Goal: Task Accomplishment & Management: Use online tool/utility

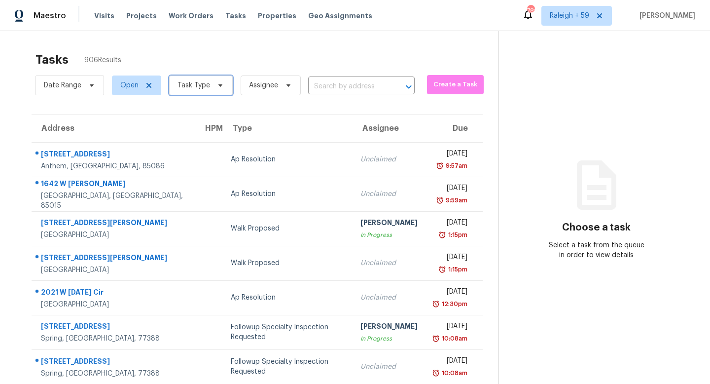
click at [206, 86] on span "Task Type" at bounding box center [194, 85] width 33 height 10
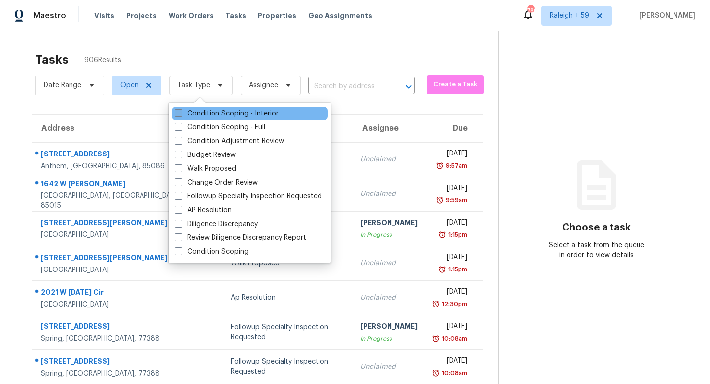
click at [218, 112] on label "Condition Scoping - Interior" at bounding box center [227, 114] width 104 height 10
click at [181, 112] on input "Condition Scoping - Interior" at bounding box center [178, 112] width 6 height 6
checkbox input "true"
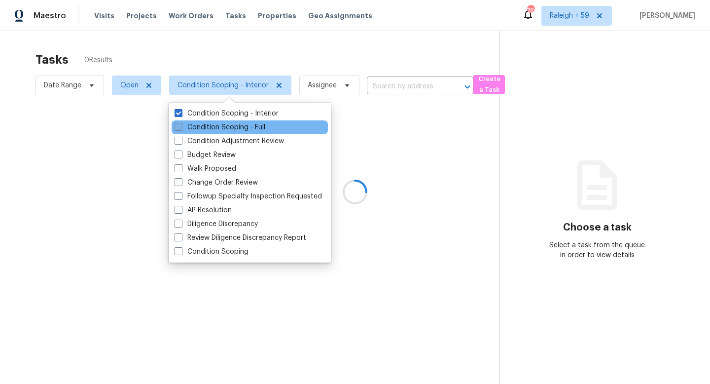
click at [213, 123] on label "Condition Scoping - Full" at bounding box center [220, 127] width 91 height 10
click at [181, 123] on input "Condition Scoping - Full" at bounding box center [178, 125] width 6 height 6
checkbox input "true"
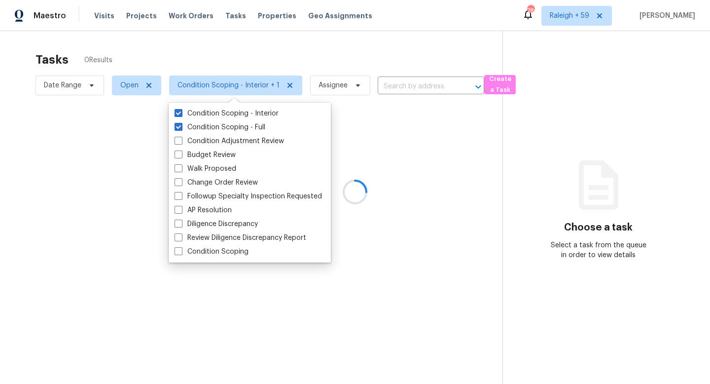
click at [239, 56] on div at bounding box center [355, 192] width 710 height 384
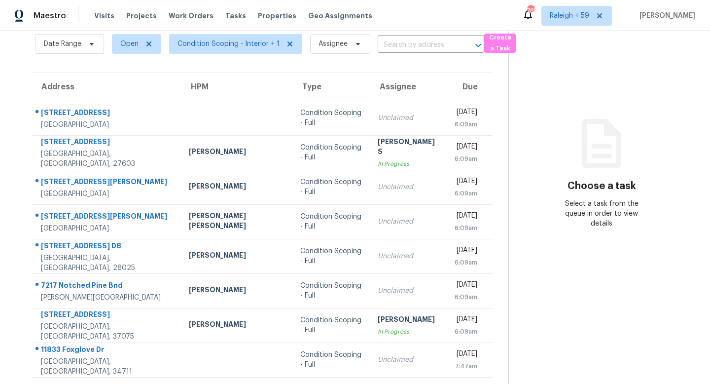
scroll to position [0, 0]
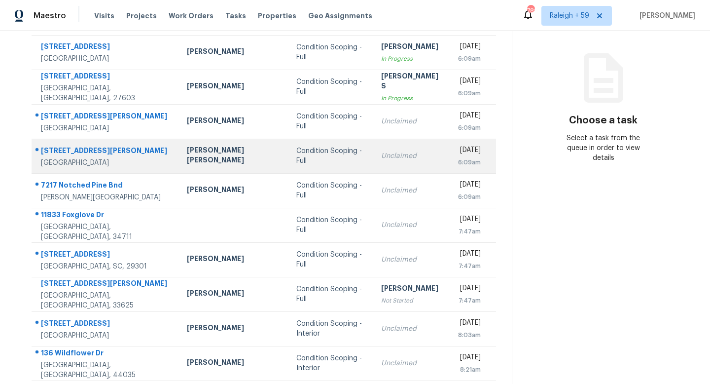
scroll to position [137, 0]
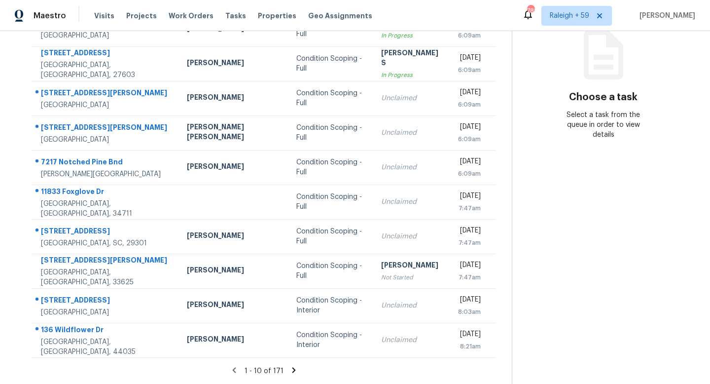
click at [292, 367] on icon at bounding box center [293, 369] width 3 height 5
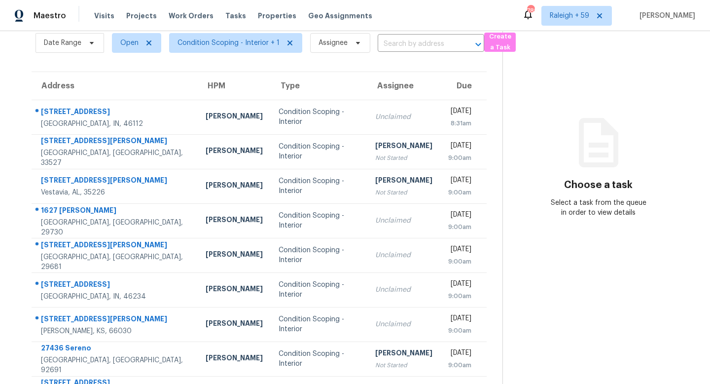
scroll to position [0, 0]
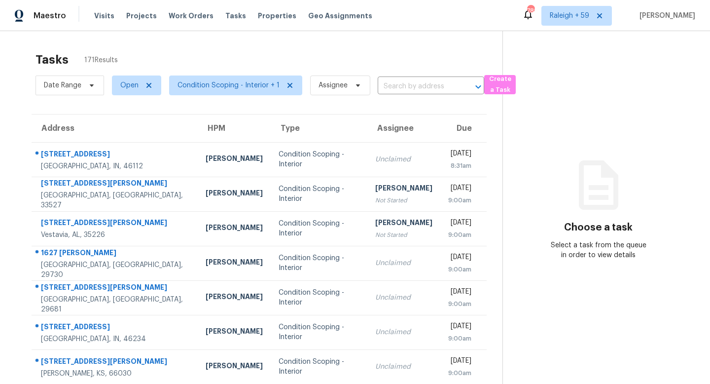
click at [388, 95] on div "Date Range Open Condition Scoping - Interior + 1 Assignee ​" at bounding box center [260, 86] width 449 height 26
click at [391, 88] on input "text" at bounding box center [417, 86] width 79 height 15
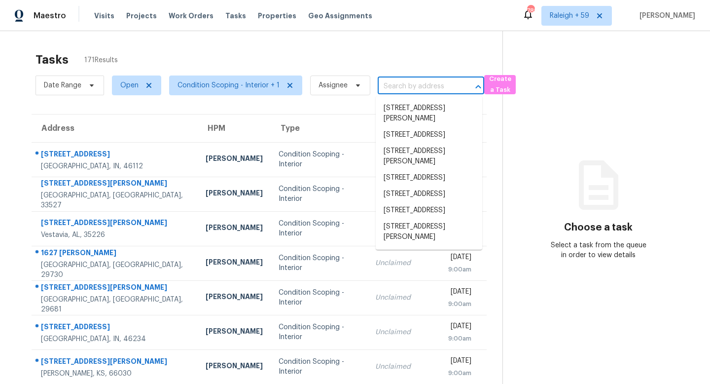
paste input "726 McDaniel Mill Rd SW Conyers, GA, 30094"
type input "726 McDaniel Mill Rd SW Conyers, GA, 30094"
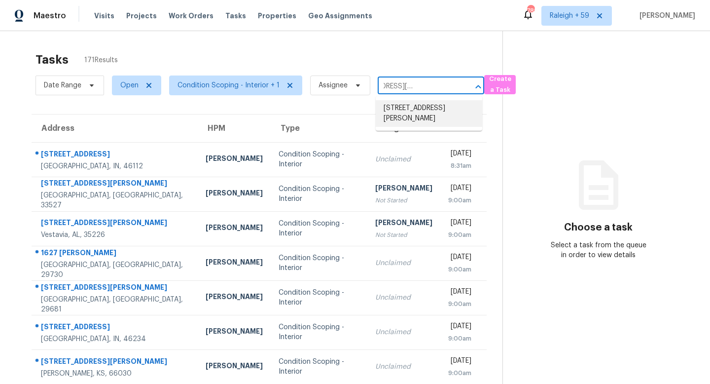
click at [420, 110] on li "726 McDaniel Mill Rd SW, Conyers, GA 30094" at bounding box center [429, 113] width 107 height 27
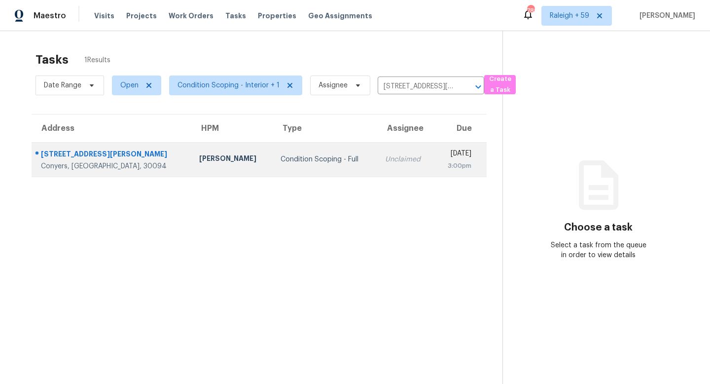
click at [377, 154] on td "Unclaimed" at bounding box center [405, 159] width 57 height 35
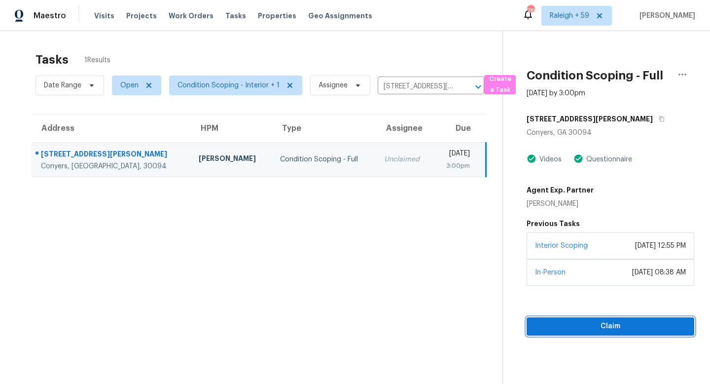
click at [586, 332] on span "Claim" at bounding box center [611, 326] width 152 height 12
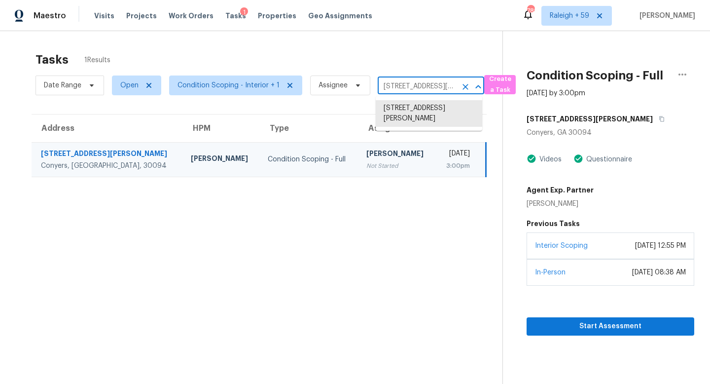
click at [399, 79] on input "726 McDaniel Mill Rd SW, Conyers, GA 30094" at bounding box center [417, 86] width 79 height 15
paste input "214 Jacob Dr Hoschton, GA, 30548"
type input "214 Jacob Dr Hoschton, GA, 30548"
click at [412, 112] on li "214 Jacob Dr, Hoschton, GA 30548" at bounding box center [429, 118] width 107 height 37
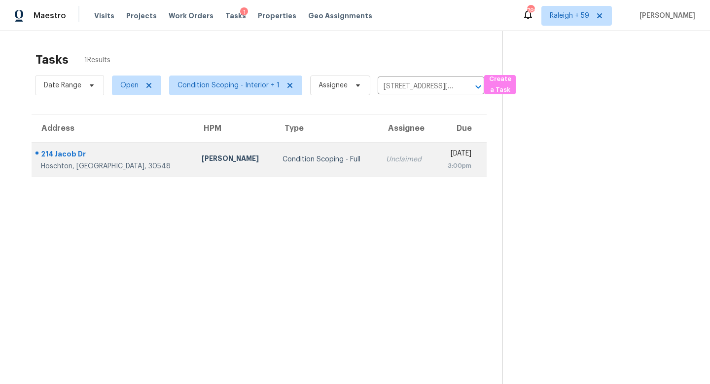
click at [378, 168] on td "Unclaimed" at bounding box center [406, 159] width 57 height 35
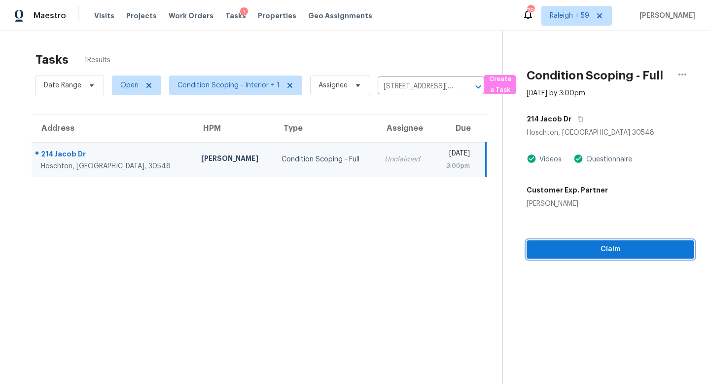
click at [558, 246] on span "Claim" at bounding box center [611, 249] width 152 height 12
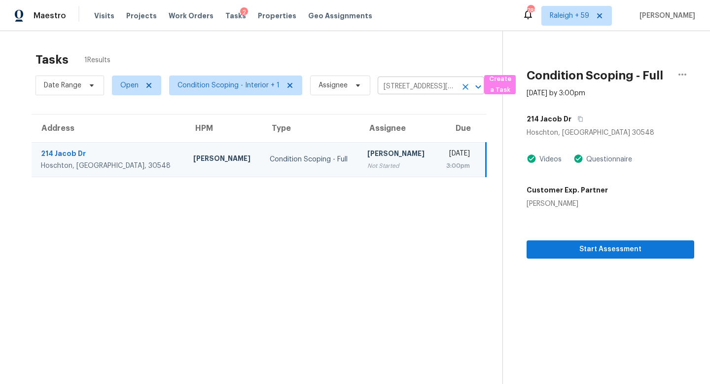
click at [407, 84] on input "214 Jacob Dr, Hoschton, GA 30548" at bounding box center [417, 86] width 79 height 15
paste input "4485 Eternal Prince Dr Sun City Center, FL, 33573"
type input "4485 Eternal Prince Dr Sun City Center, FL, 33573"
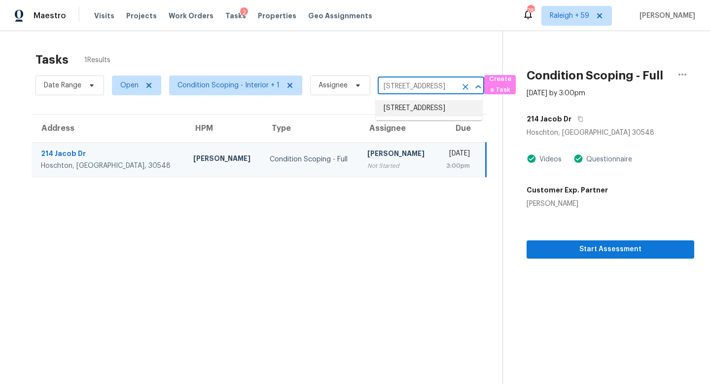
click at [414, 112] on li "4485 Eternal Prince Dr, Sun City Center, FL 33573" at bounding box center [429, 108] width 107 height 16
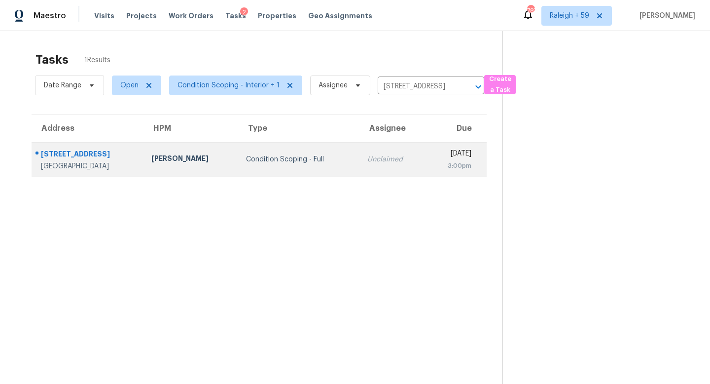
click at [368, 160] on div "Unclaimed" at bounding box center [392, 159] width 51 height 10
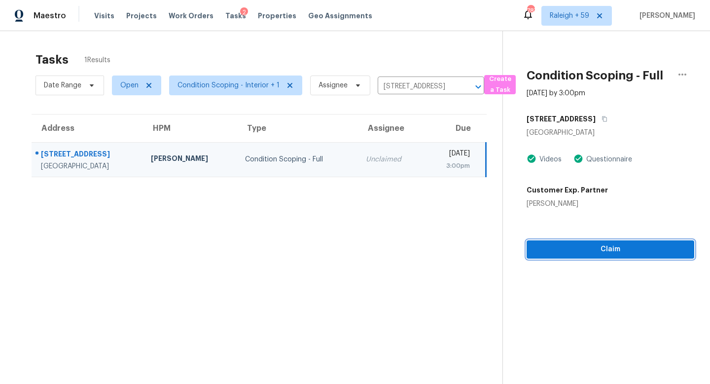
click at [580, 248] on span "Claim" at bounding box center [611, 249] width 152 height 12
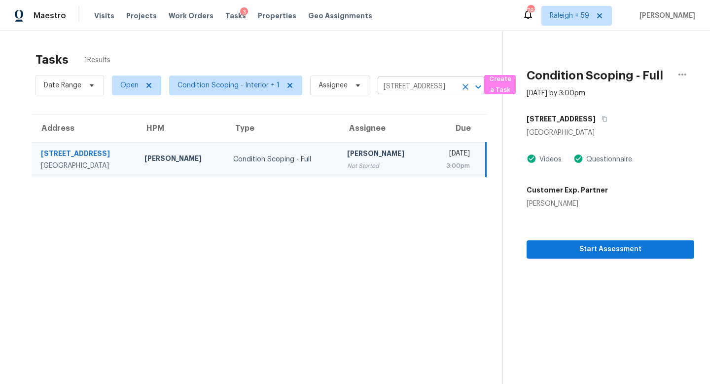
click at [407, 86] on input "4485 Eternal Prince Dr, Sun City Center, FL 33573" at bounding box center [417, 86] width 79 height 15
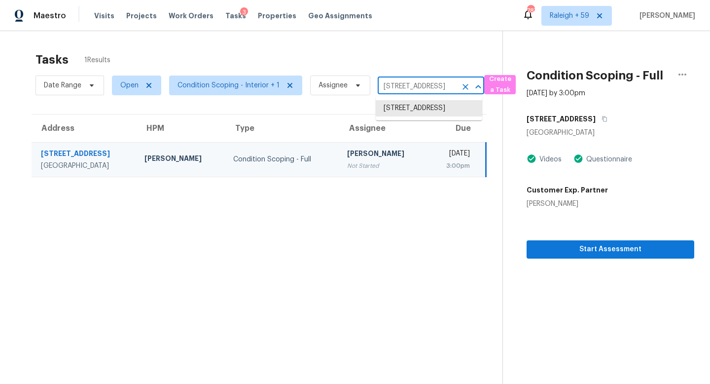
paste input "5061 Philip Ave Maple Heights, OH, 44137"
type input "5061 Philip Ave Maple Heights, OH, 44137"
click at [411, 118] on li "5061 Philip Ave, Maple Heights, OH 44137" at bounding box center [429, 113] width 107 height 27
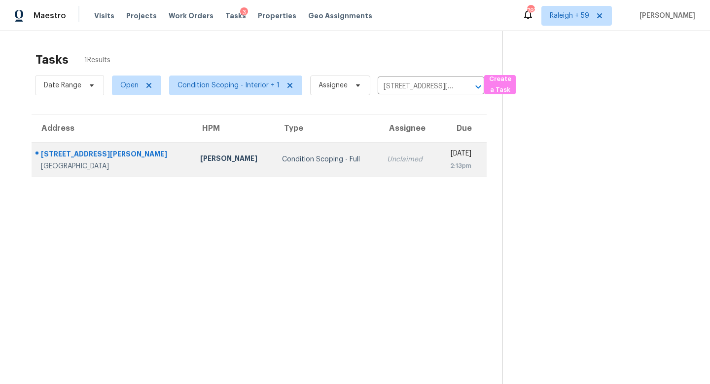
click at [379, 171] on td "Unclaimed" at bounding box center [408, 159] width 58 height 35
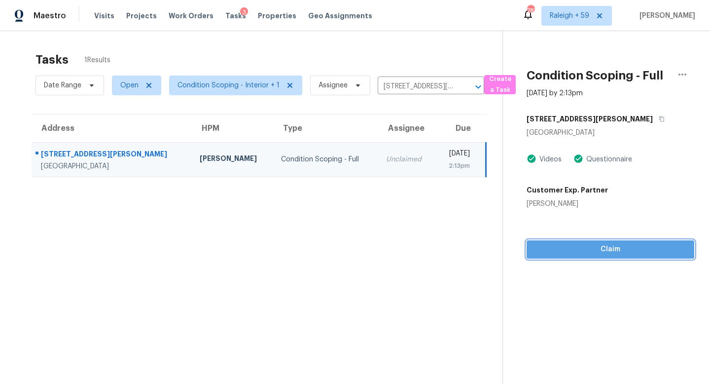
click at [609, 245] on span "Claim" at bounding box center [611, 249] width 152 height 12
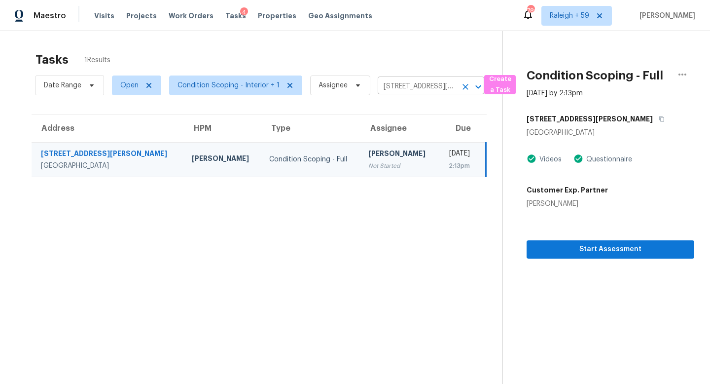
click at [421, 89] on input "5061 Philip Ave, Maple Heights, OH 44137" at bounding box center [417, 86] width 79 height 15
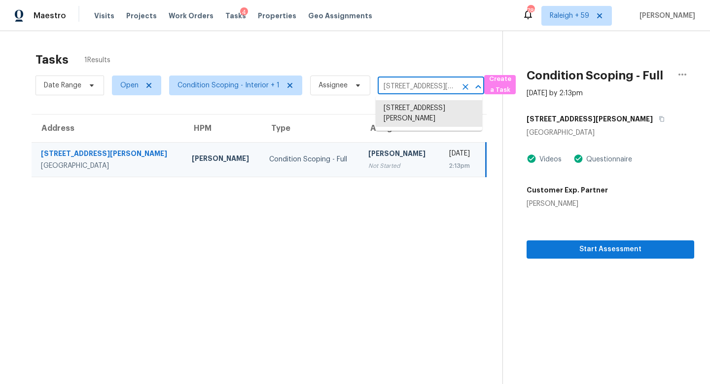
paste input "17442 Bayou Bend Cir Dumfries, VA, 22025"
type input "17442 Bayou Bend Cir Dumfries, VA, 22025"
click at [419, 111] on li "17442 Bayou Bend Cir, Dumfries, VA 22025" at bounding box center [429, 108] width 107 height 16
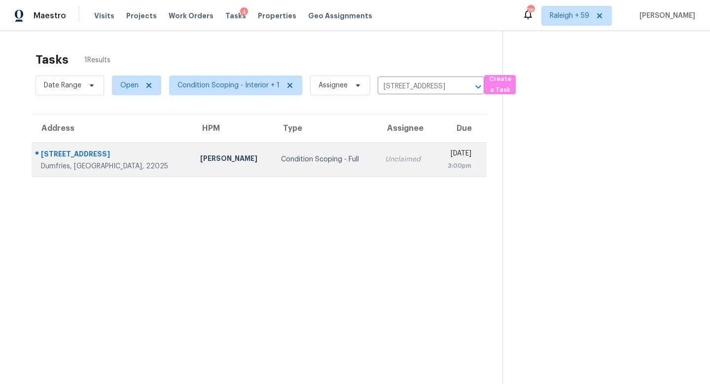
click at [377, 169] on td "Unclaimed" at bounding box center [405, 159] width 57 height 35
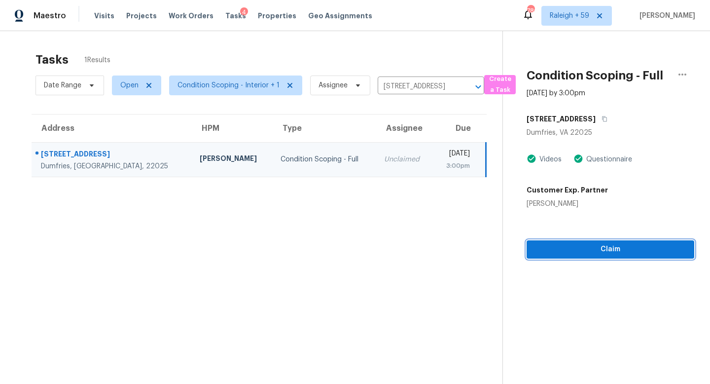
click at [594, 247] on span "Claim" at bounding box center [611, 249] width 152 height 12
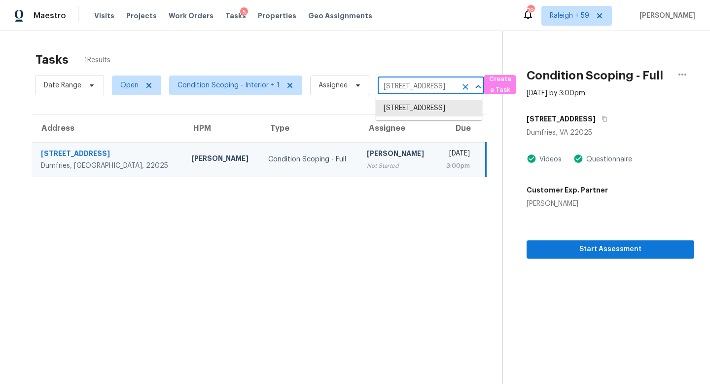
click at [401, 92] on input "17442 Bayou Bend Cir, Dumfries, VA 22025" at bounding box center [417, 86] width 79 height 15
paste input "609 Extine Ln Raleigh, NC, 27610"
type input "1609 Extine Ln Raleigh, NC, 27610"
click at [417, 116] on li "1609 Extine Ln, Raleigh, NC 27610" at bounding box center [429, 113] width 107 height 27
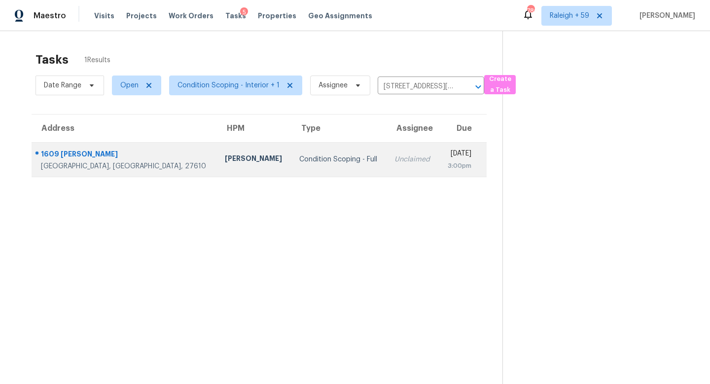
click at [387, 166] on td "Unclaimed" at bounding box center [413, 159] width 52 height 35
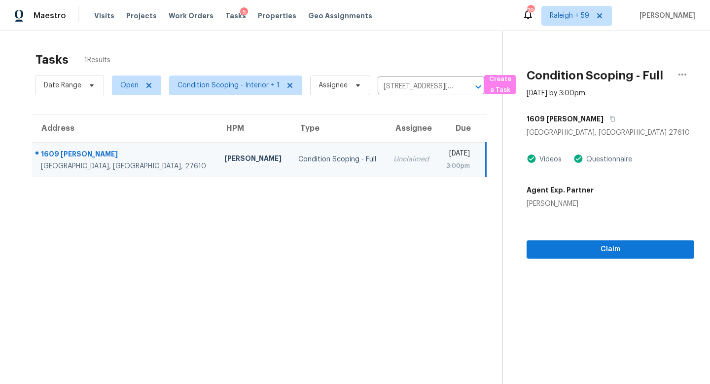
click at [437, 160] on td "Thu, Aug 28th 2025 3:00pm" at bounding box center [461, 159] width 48 height 35
click at [611, 255] on span "Claim" at bounding box center [611, 249] width 152 height 12
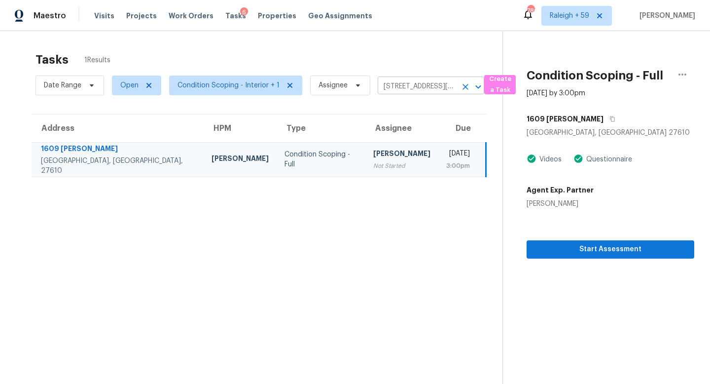
click at [431, 88] on input "1609 Extine Ln, Raleigh, NC 27610" at bounding box center [417, 86] width 79 height 15
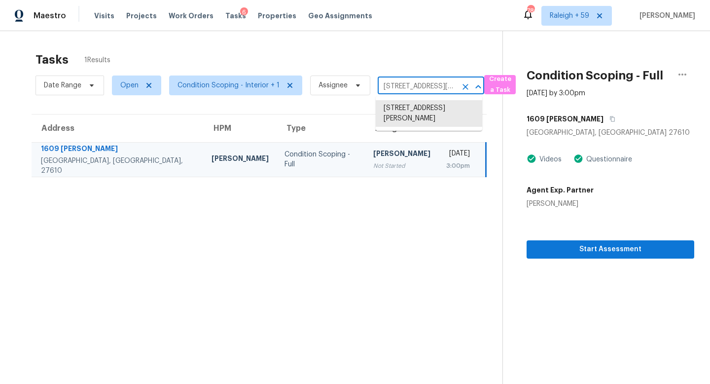
paste input "716 McDaniel Rd Kings Mountain, NC, 28086"
type input "716 McDaniel Rd Kings Mountain, NC, 28086"
click at [426, 117] on li "716 McDaniel Rd, Kings Mountain, NC 28086" at bounding box center [429, 113] width 107 height 27
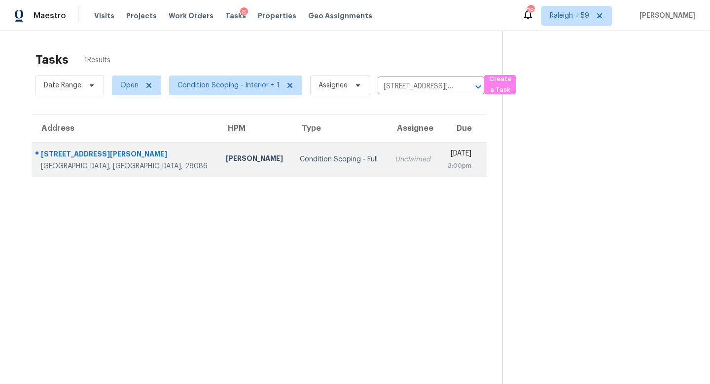
click at [387, 170] on td "Unclaimed" at bounding box center [413, 159] width 52 height 35
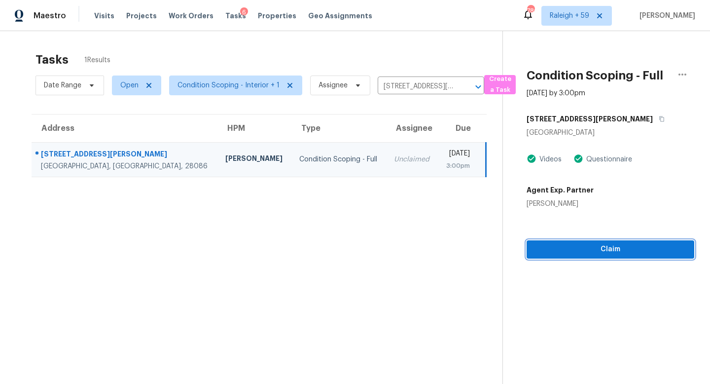
click at [625, 252] on span "Claim" at bounding box center [611, 249] width 152 height 12
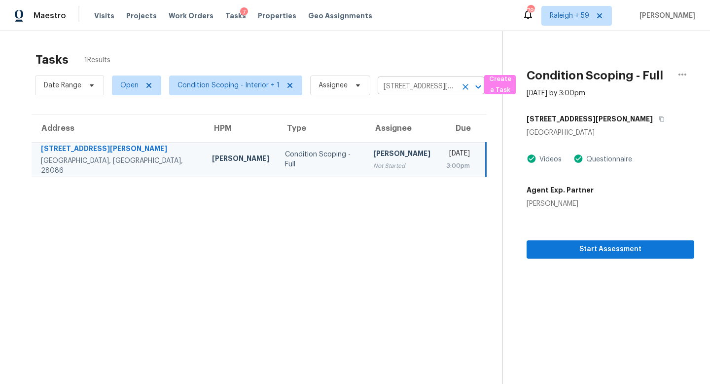
click at [409, 89] on input "716 McDaniel Rd, Kings Mountain, NC 28086" at bounding box center [417, 86] width 79 height 15
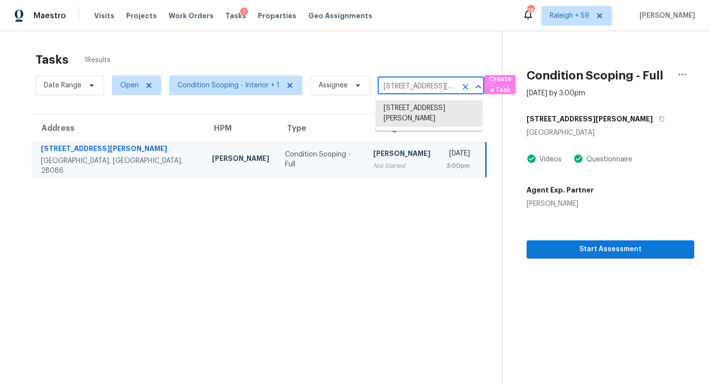
paste input "25805 S Flame Tree Dr Sun Lakes, AZ, 85248"
type input "25805 S Flame Tree Dr Sun Lakes, AZ, 85248"
click at [417, 115] on li "25805 S Flame Tree Dr, Sun Lakes, AZ 85248" at bounding box center [429, 108] width 107 height 16
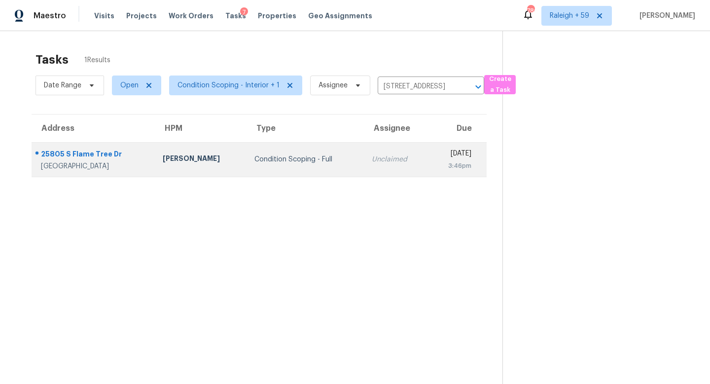
click at [364, 167] on td "Unclaimed" at bounding box center [396, 159] width 65 height 35
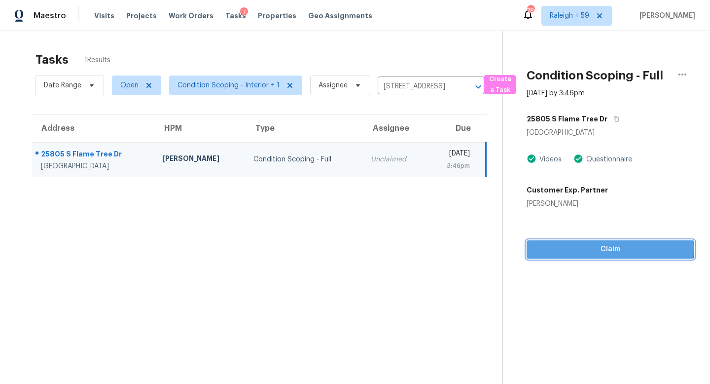
click at [543, 247] on span "Claim" at bounding box center [611, 249] width 152 height 12
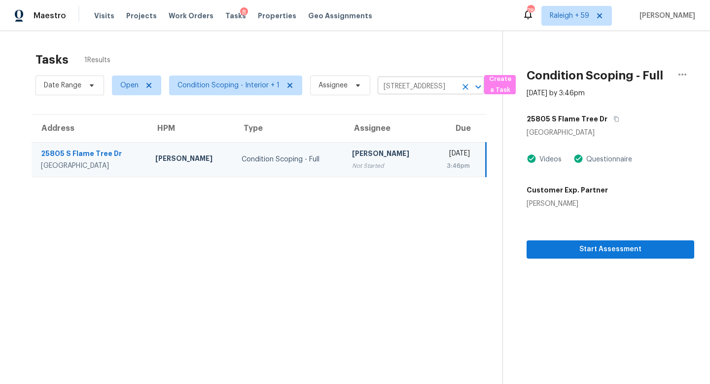
click at [401, 91] on input "25805 S Flame Tree Dr, Sun Lakes, AZ 85248" at bounding box center [417, 86] width 79 height 15
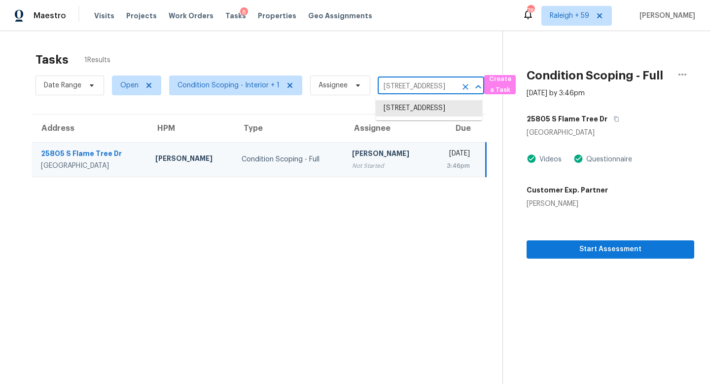
paste input "5429 Park Side Cir Hoover, AL, 35244"
type input "5429 Park Side Cir Hoover, AL, 35244"
click at [410, 111] on li "5429 Park Side Cir, Hoover, AL 35244" at bounding box center [429, 113] width 107 height 27
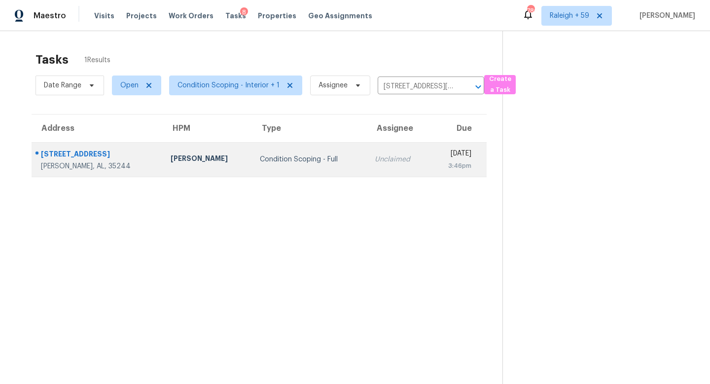
click at [375, 157] on div "Unclaimed" at bounding box center [398, 159] width 47 height 10
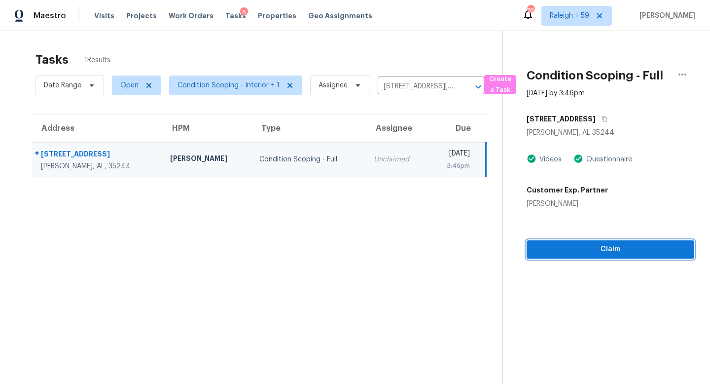
click at [562, 247] on span "Claim" at bounding box center [611, 249] width 152 height 12
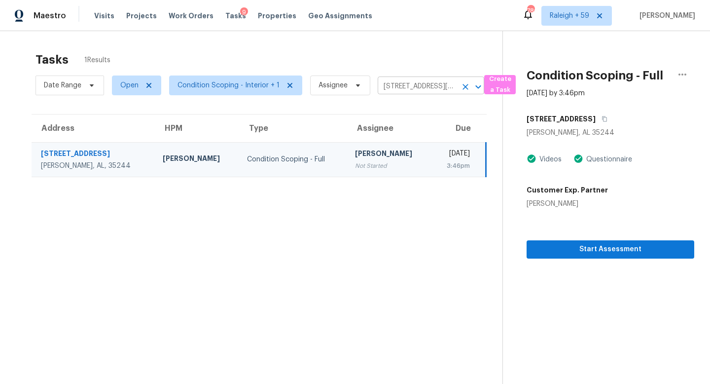
click at [396, 84] on input "5429 Park Side Cir, Hoover, AL 35244" at bounding box center [417, 86] width 79 height 15
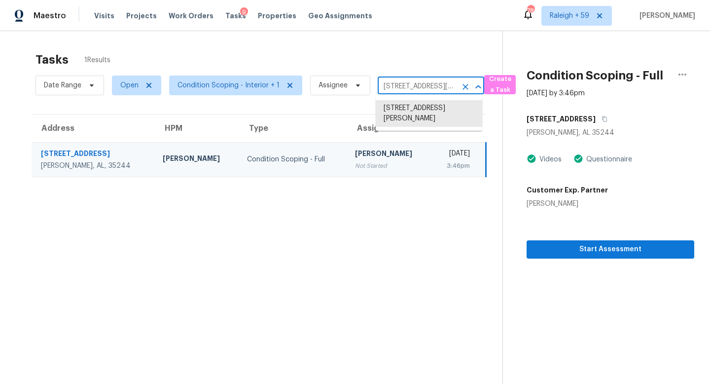
paste input "12215 Moriah Bnd Austin, TX, 78732"
type input "12215 Moriah Bnd Austin, TX, 78732"
click at [415, 109] on li "12215 Moriah Bnd, Austin, TX 78732" at bounding box center [429, 108] width 107 height 16
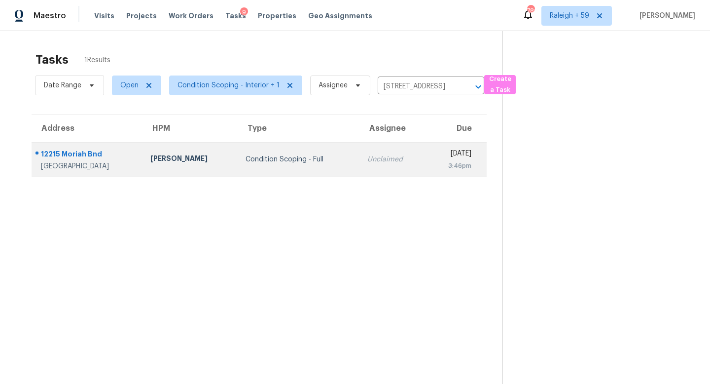
click at [374, 170] on td "Unclaimed" at bounding box center [393, 159] width 67 height 35
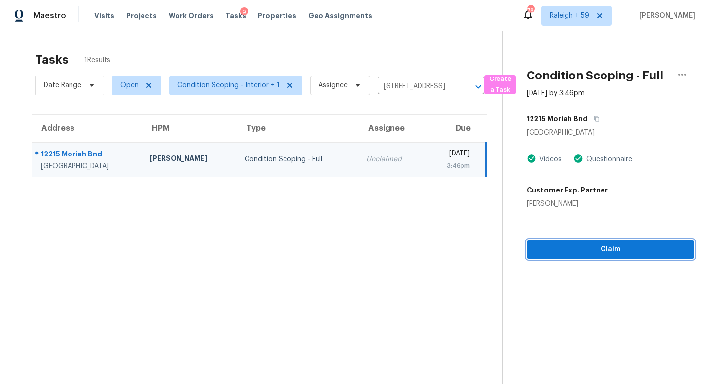
click at [592, 254] on span "Claim" at bounding box center [611, 249] width 152 height 12
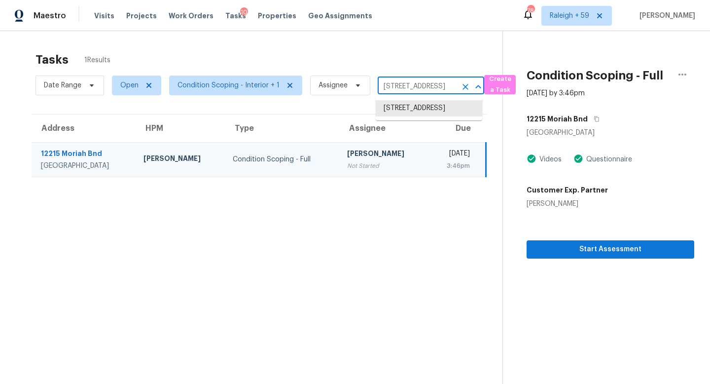
click at [398, 90] on input "12215 Moriah Bnd, Austin, TX 78732" at bounding box center [417, 86] width 79 height 15
paste input "808 N Mission Cir Friendswood, TX, 77546"
type input "1808 N Mission Cir Friendswood, TX, 77546"
click at [398, 113] on li "1808 N Mission Cir, Friendswood, TX 77546" at bounding box center [429, 108] width 107 height 16
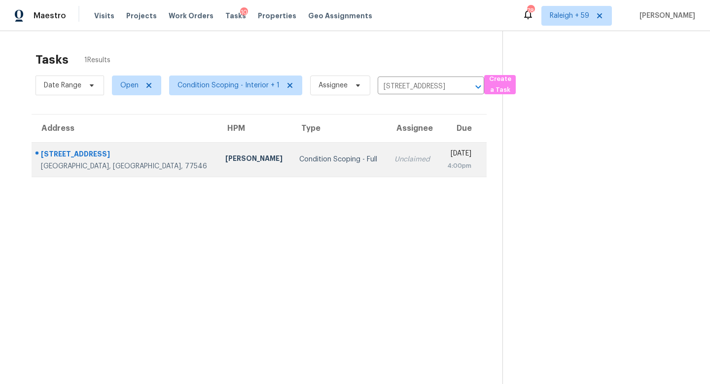
click at [387, 150] on td "Unclaimed" at bounding box center [413, 159] width 52 height 35
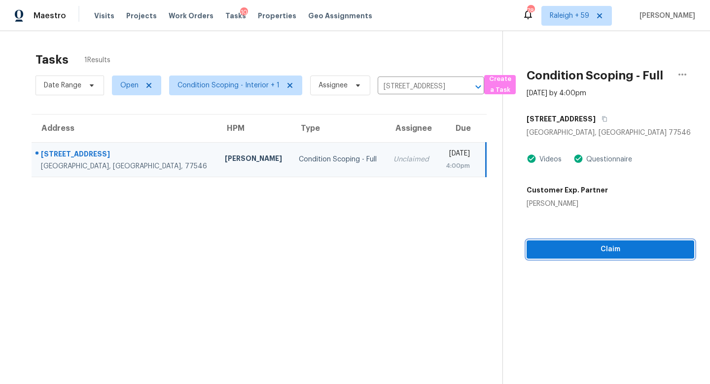
click at [567, 249] on span "Claim" at bounding box center [611, 249] width 152 height 12
